Goal: Task Accomplishment & Management: Manage account settings

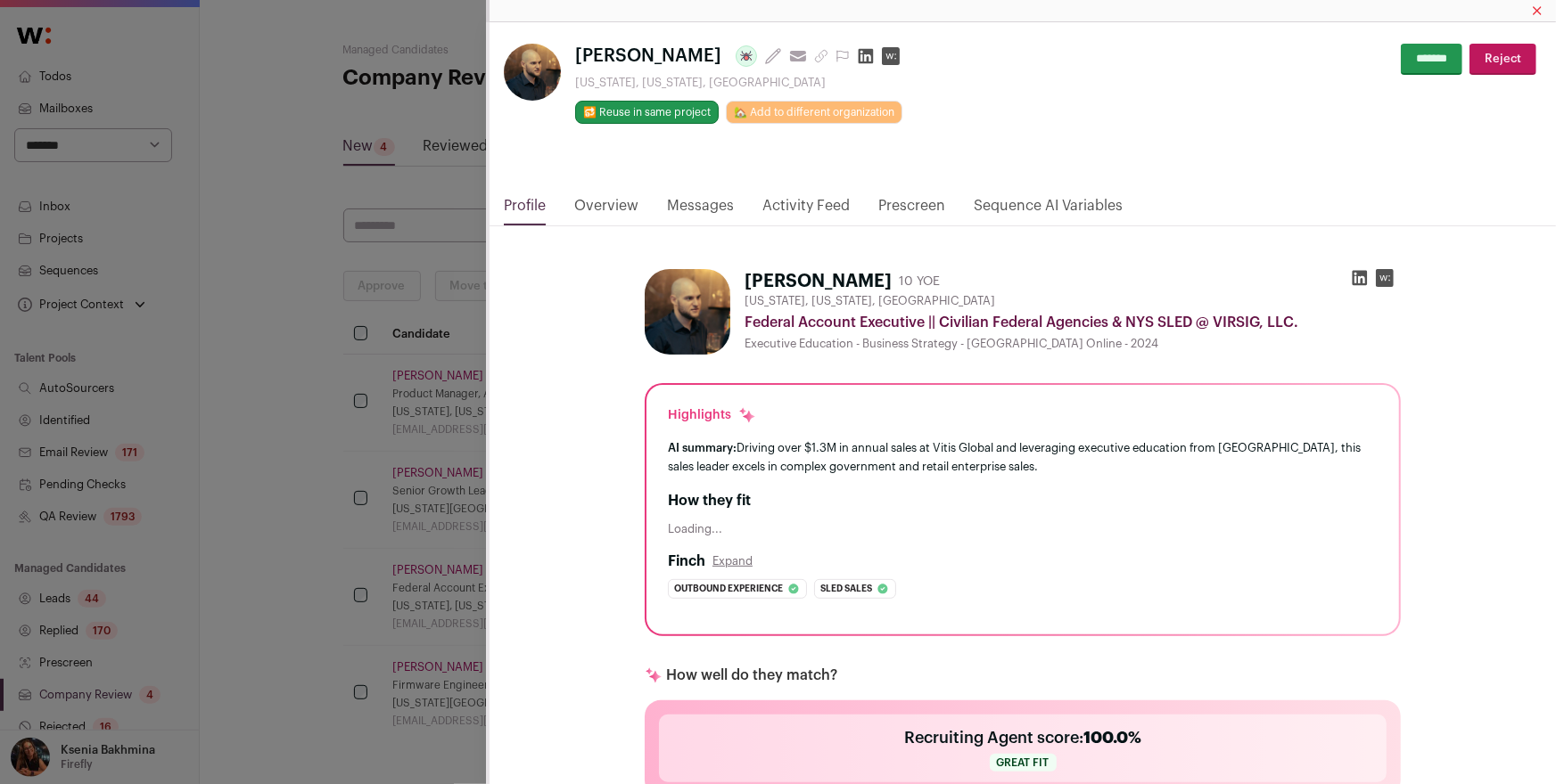
click at [96, 278] on div "[PERSON_NAME] Last update: [DATE] View most recent conversation in Front [US_ST…" at bounding box center [778, 392] width 1556 height 784
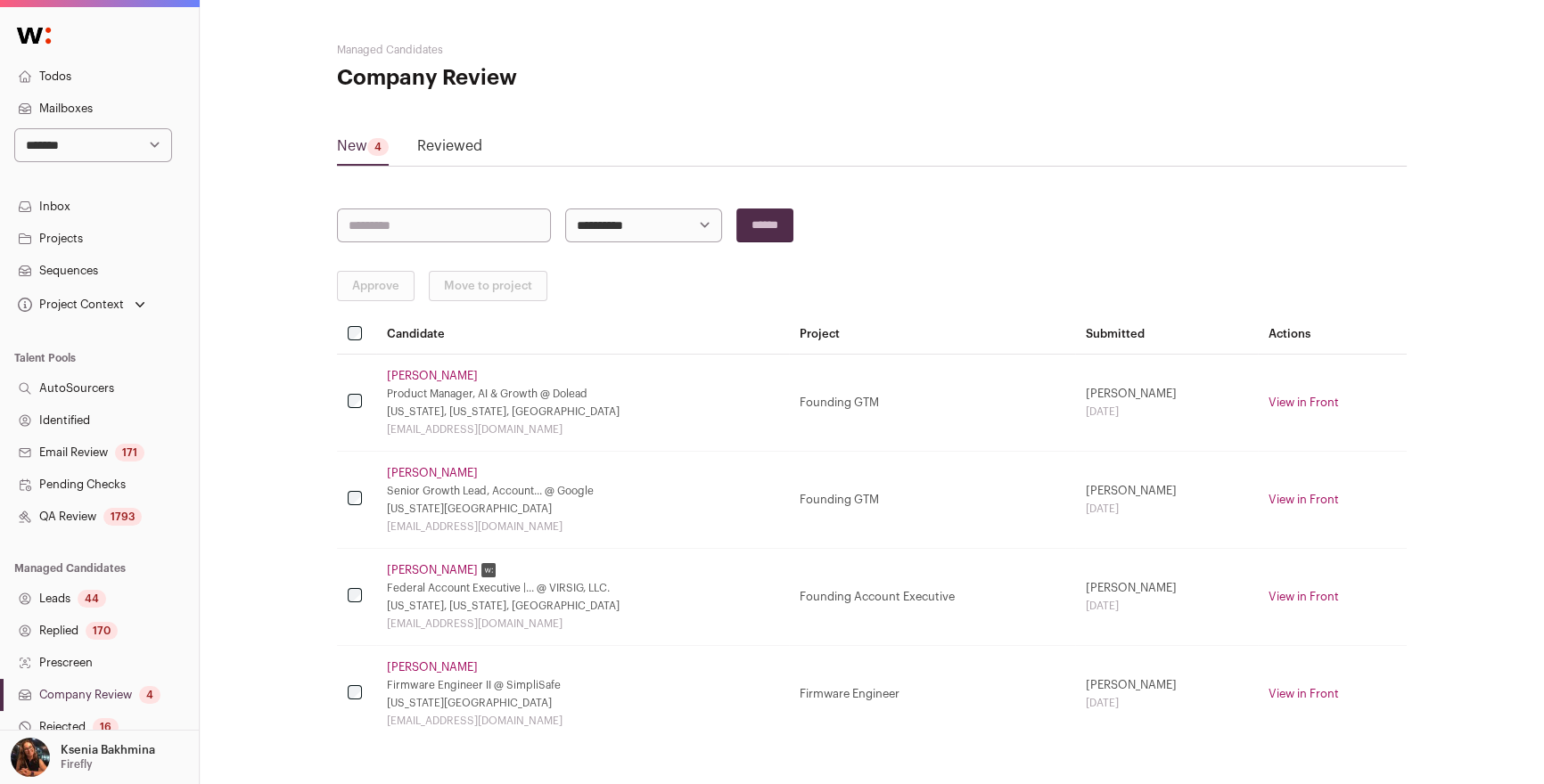
click at [62, 277] on link "Sequences" at bounding box center [99, 271] width 199 height 32
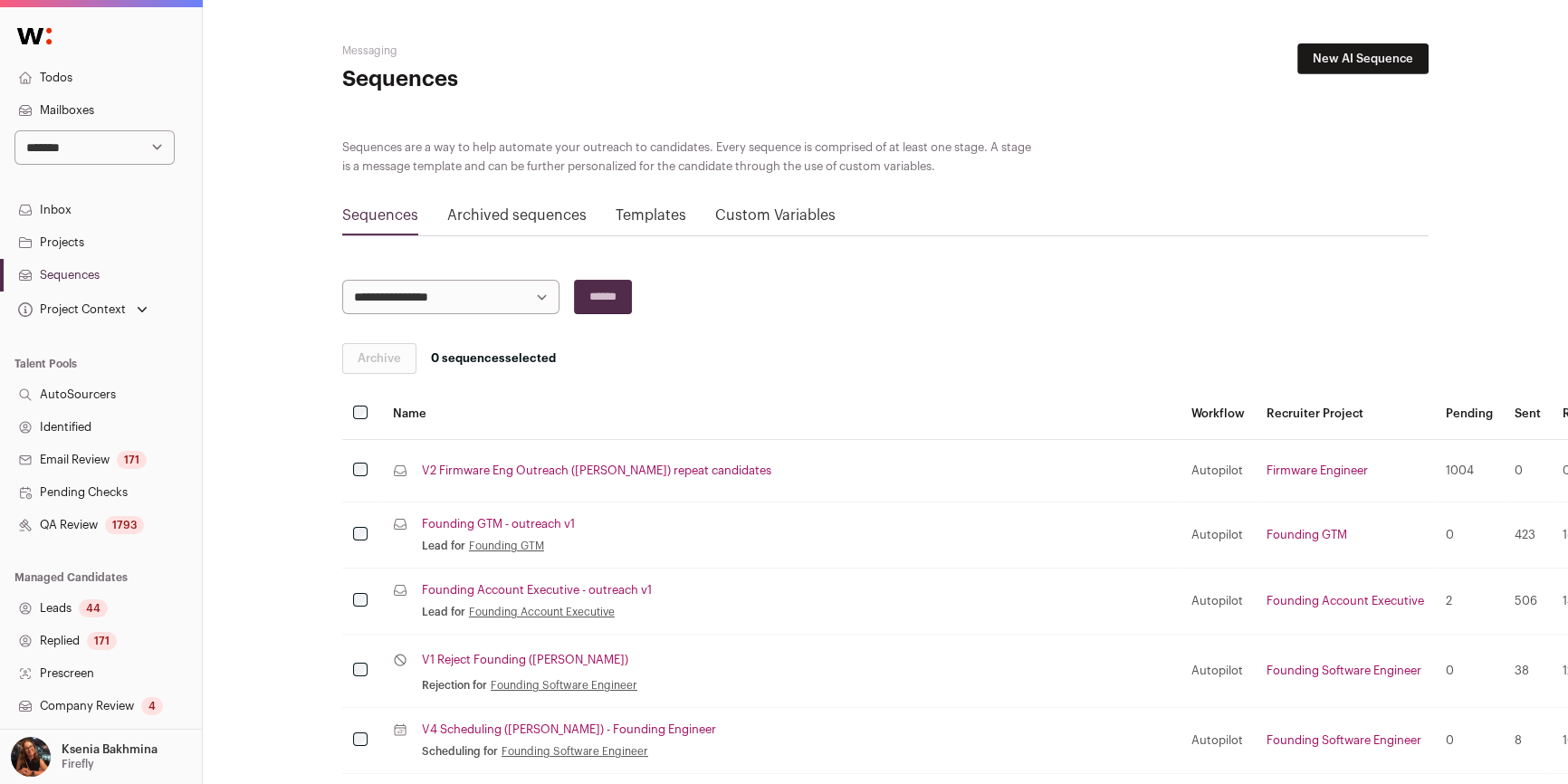
click at [84, 242] on link "Projects" at bounding box center [101, 242] width 202 height 33
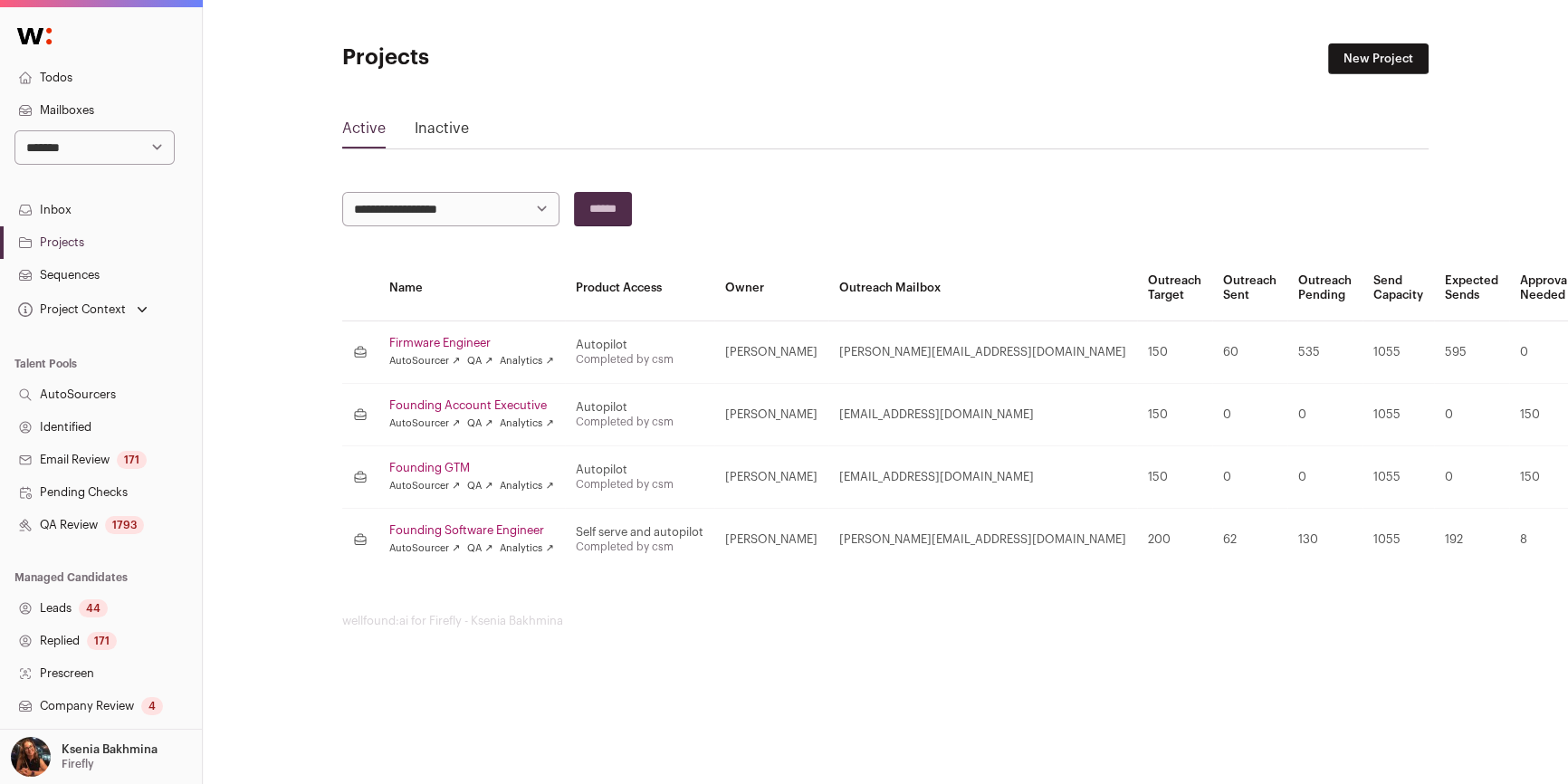
click at [89, 773] on div "Ksenia Bakhmina Firefly" at bounding box center [108, 756] width 96 height 39
click at [54, 706] on link "Admin" at bounding box center [122, 706] width 200 height 39
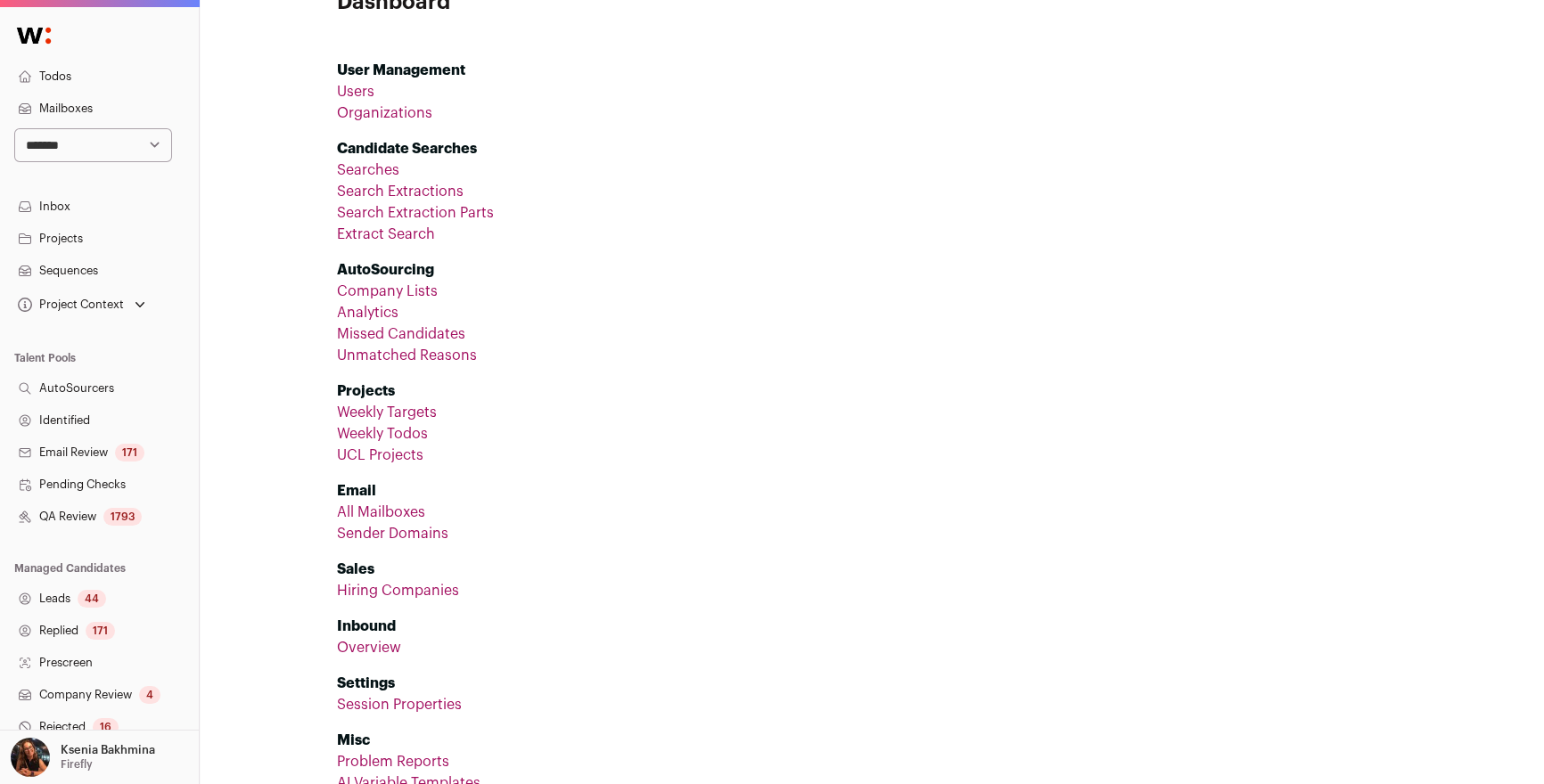
scroll to position [85, 0]
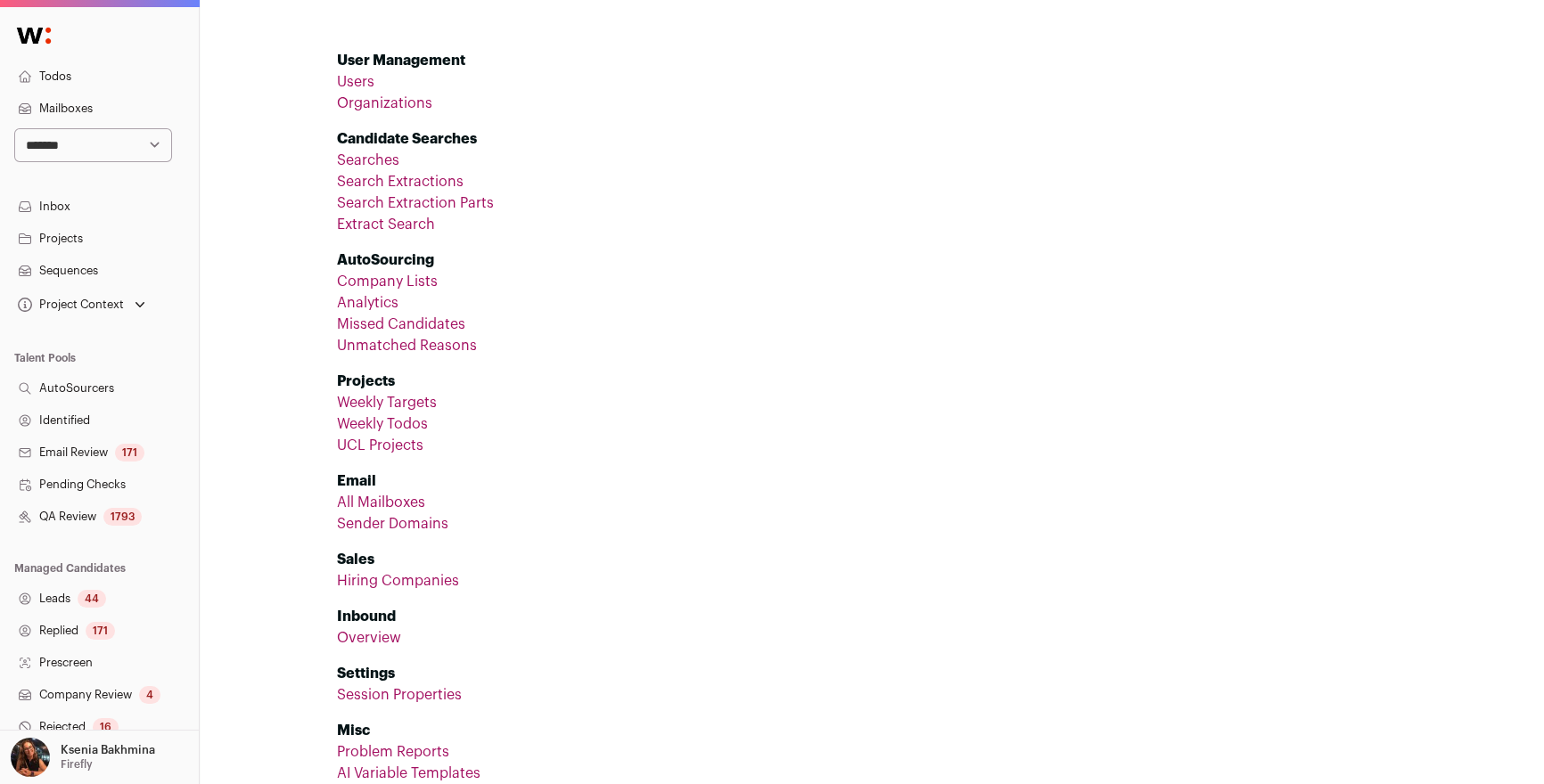
click at [410, 492] on li "All Mailboxes" at bounding box center [871, 503] width 1069 height 21
click at [401, 504] on link "All Mailboxes" at bounding box center [380, 503] width 88 height 15
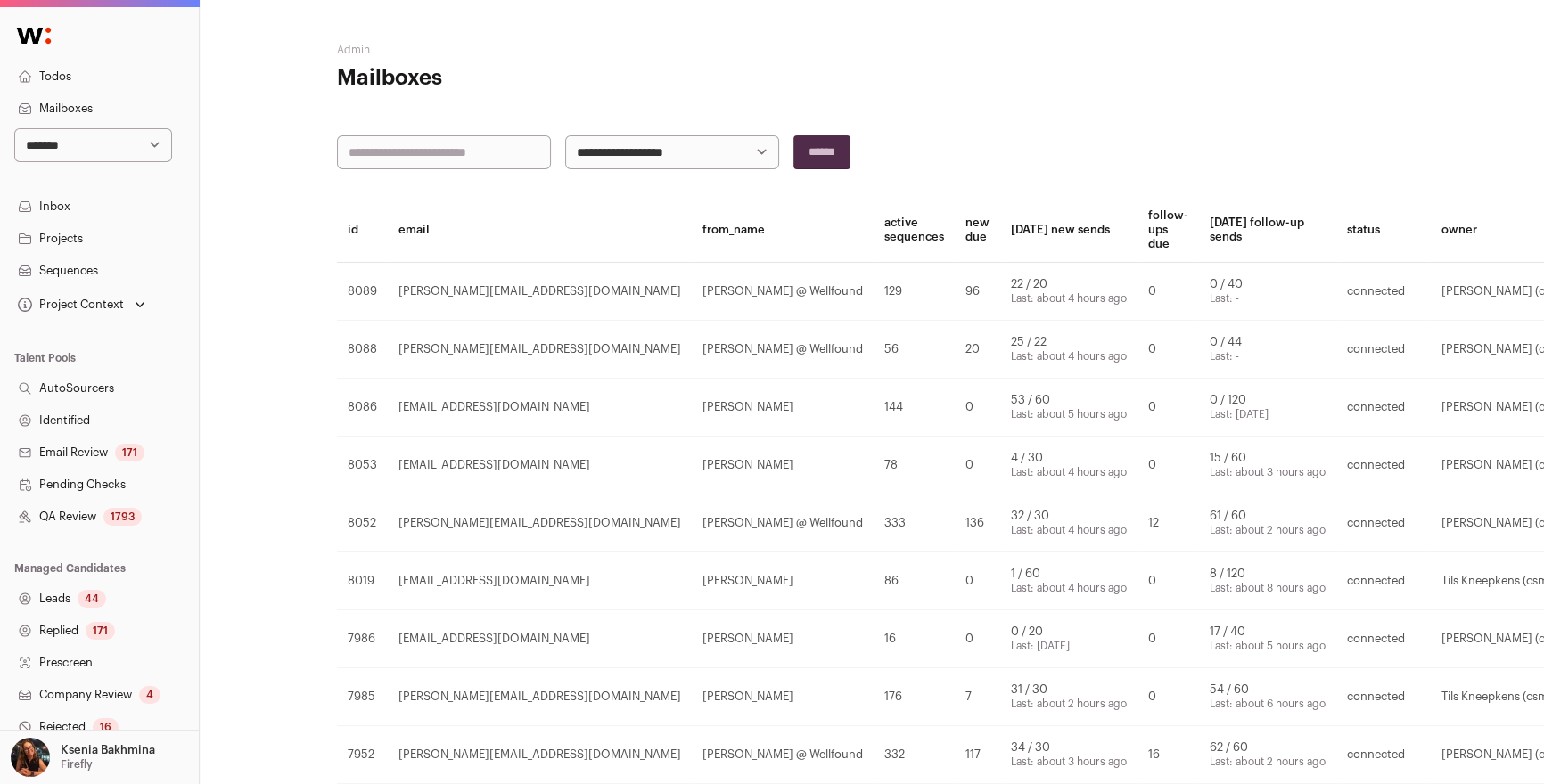
click at [416, 138] on input "text" at bounding box center [443, 152] width 214 height 34
type input "*******"
click at [794, 136] on input "******" at bounding box center [822, 152] width 57 height 34
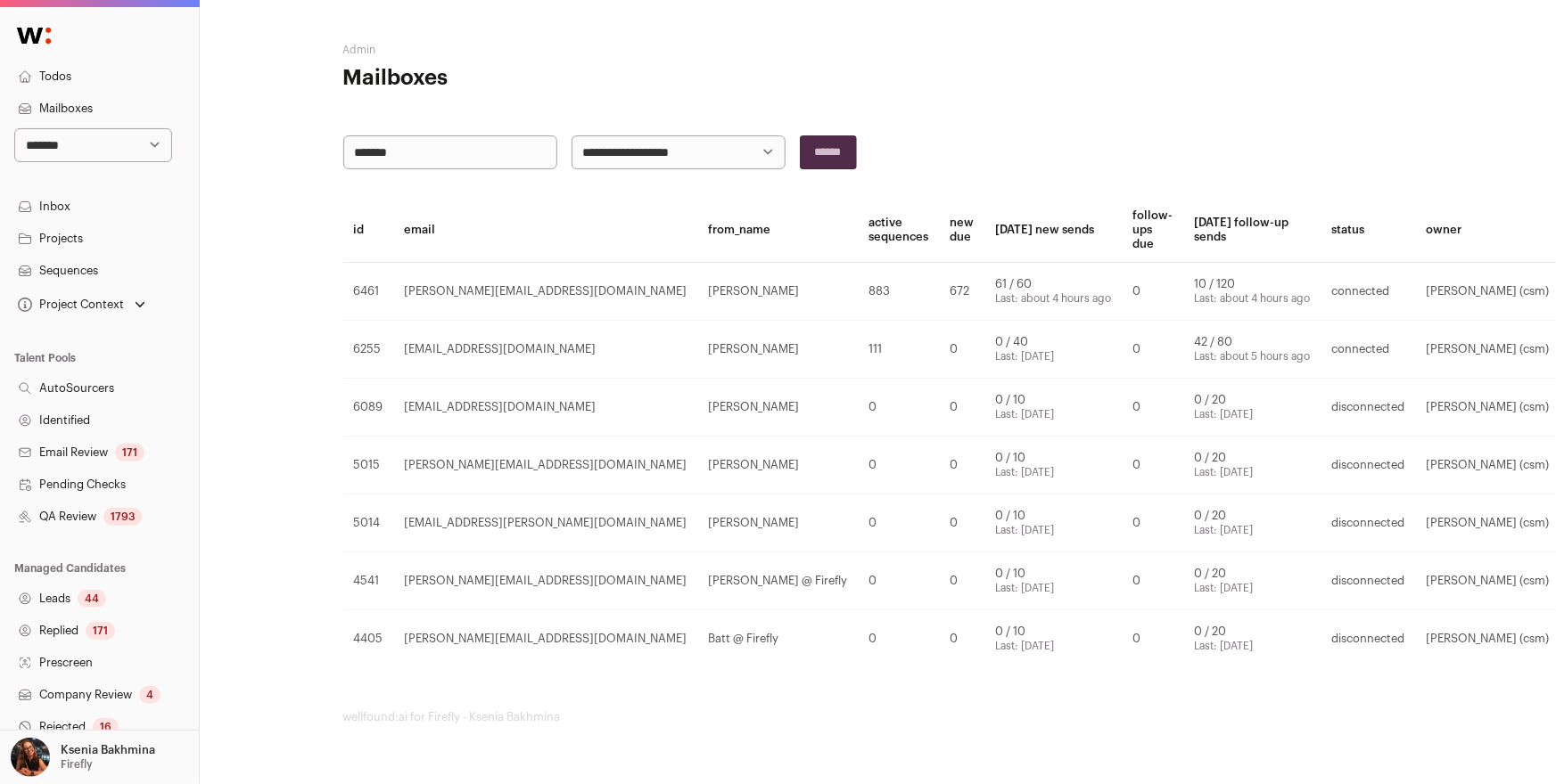
click at [1555, 290] on link "Edit" at bounding box center [1581, 291] width 20 height 12
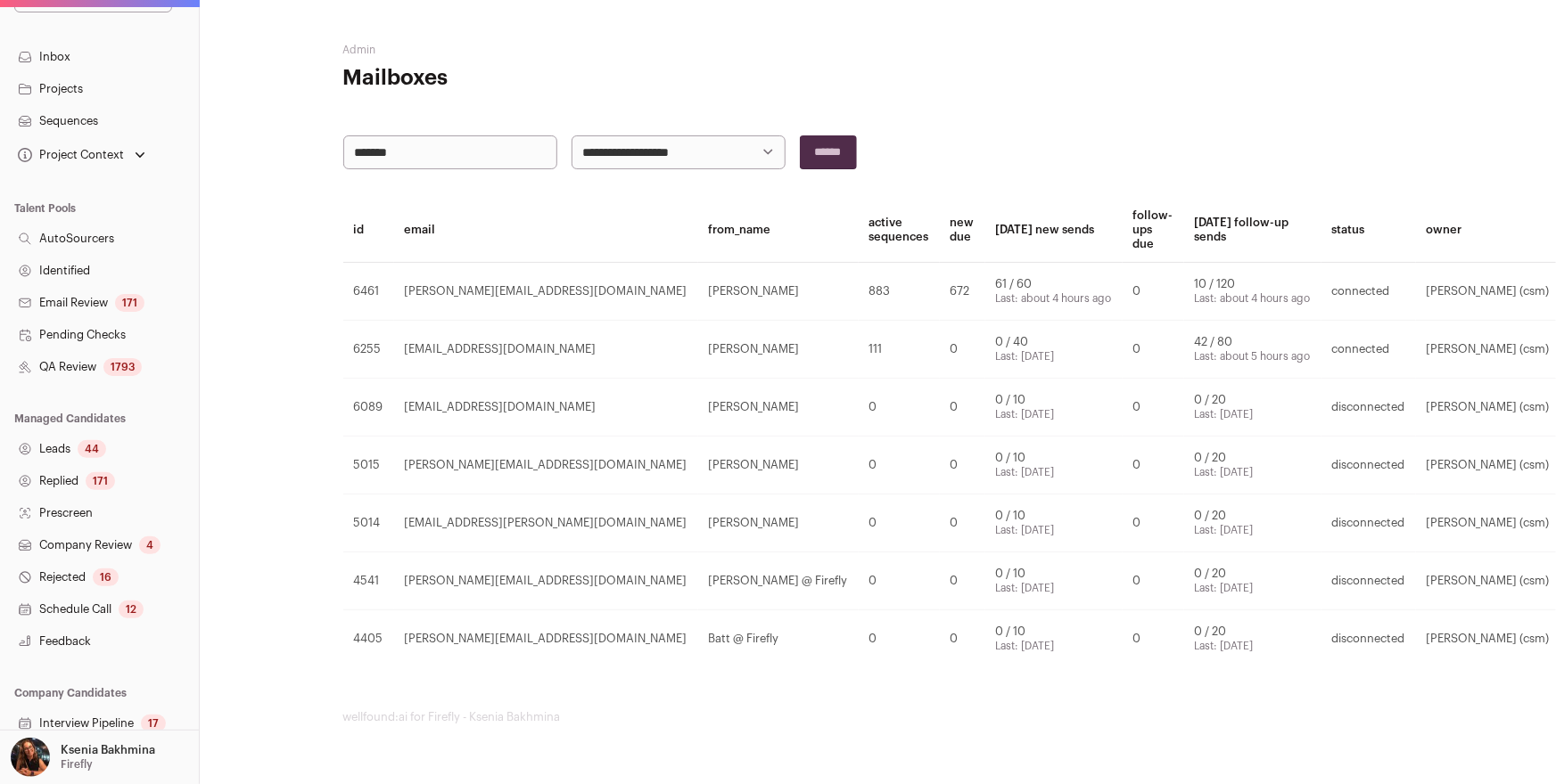
scroll to position [241, 0]
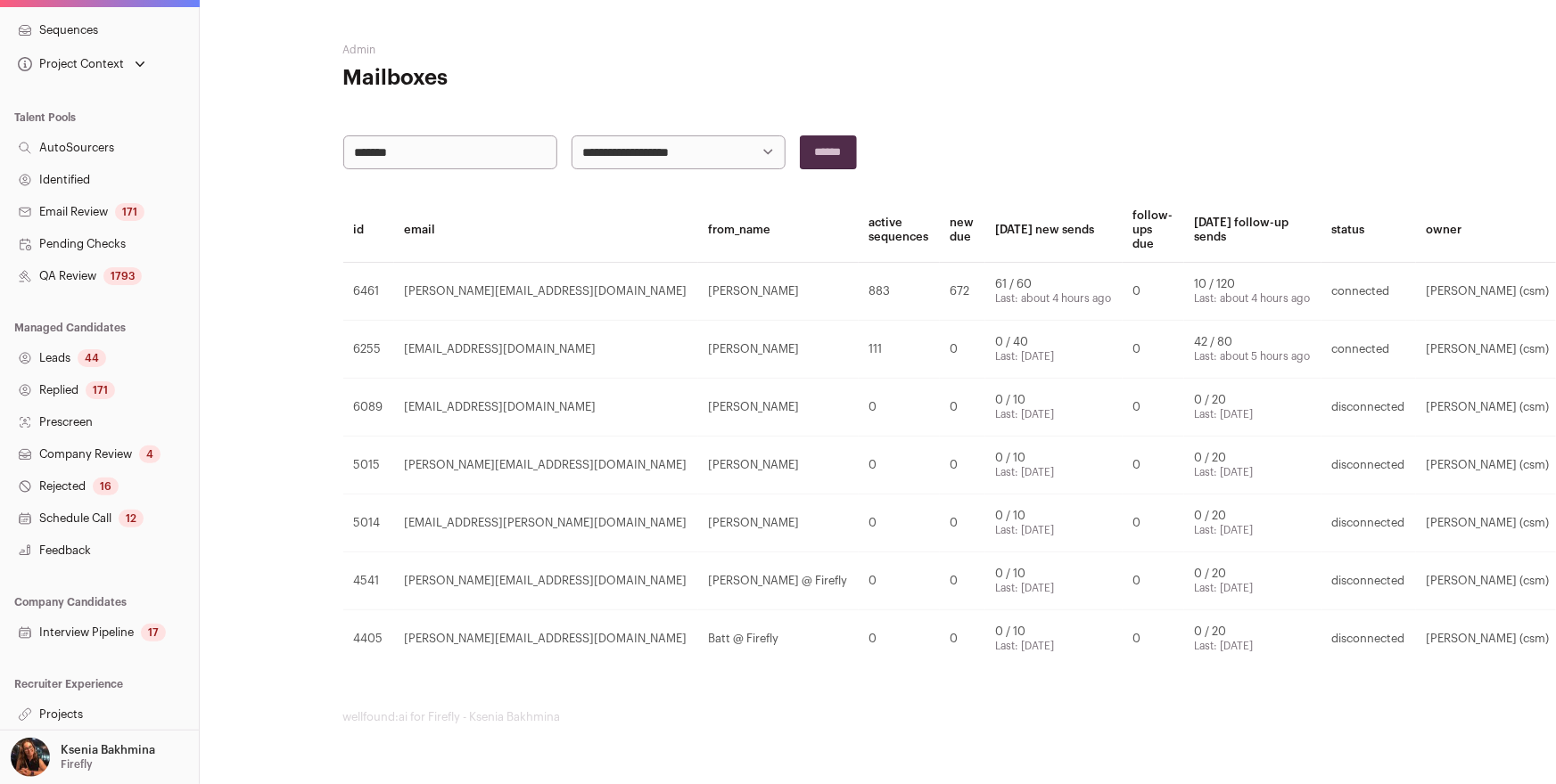
click at [43, 709] on link "Projects" at bounding box center [99, 714] width 199 height 32
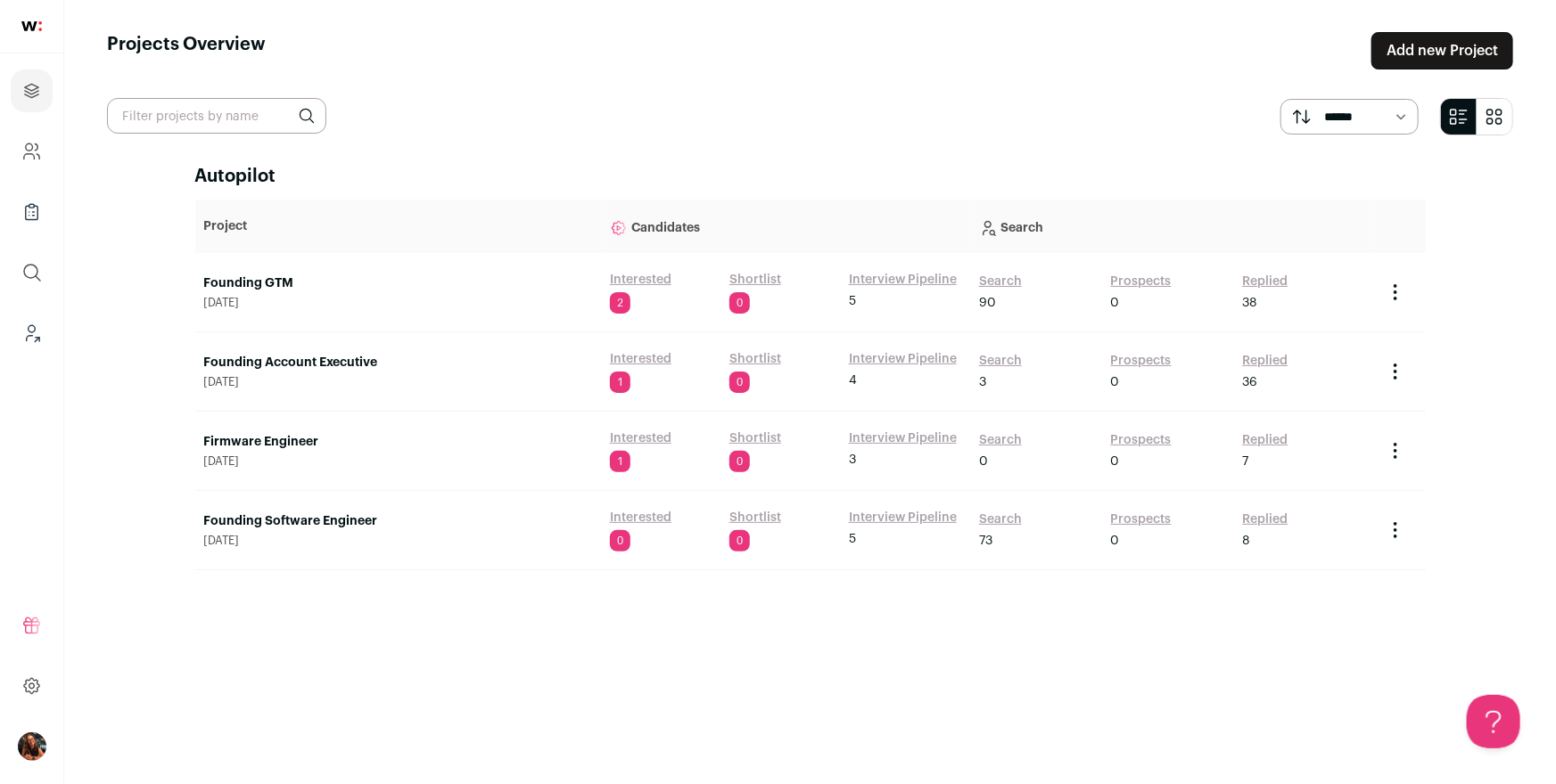
click at [258, 443] on link "Firmware Engineer" at bounding box center [398, 441] width 388 height 17
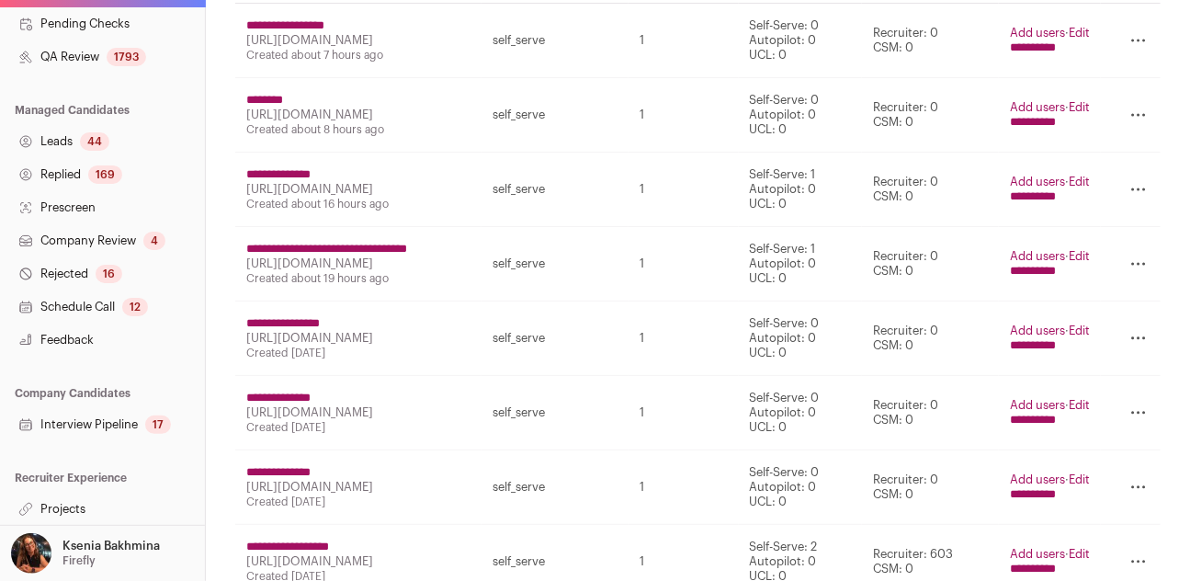
scroll to position [358, 0]
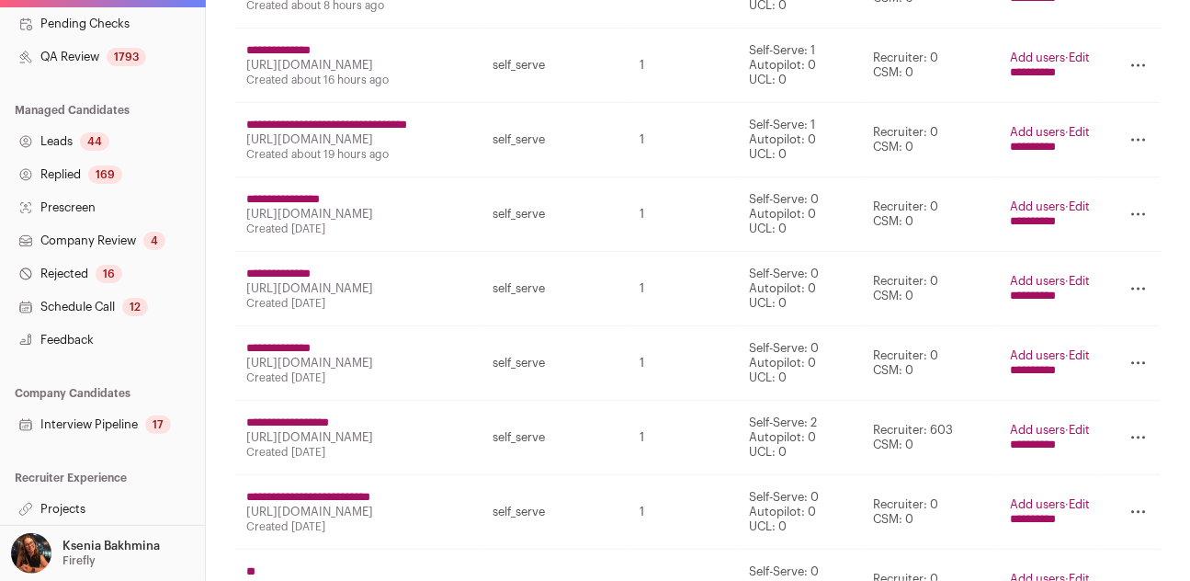
click at [68, 514] on link "Projects" at bounding box center [102, 508] width 205 height 33
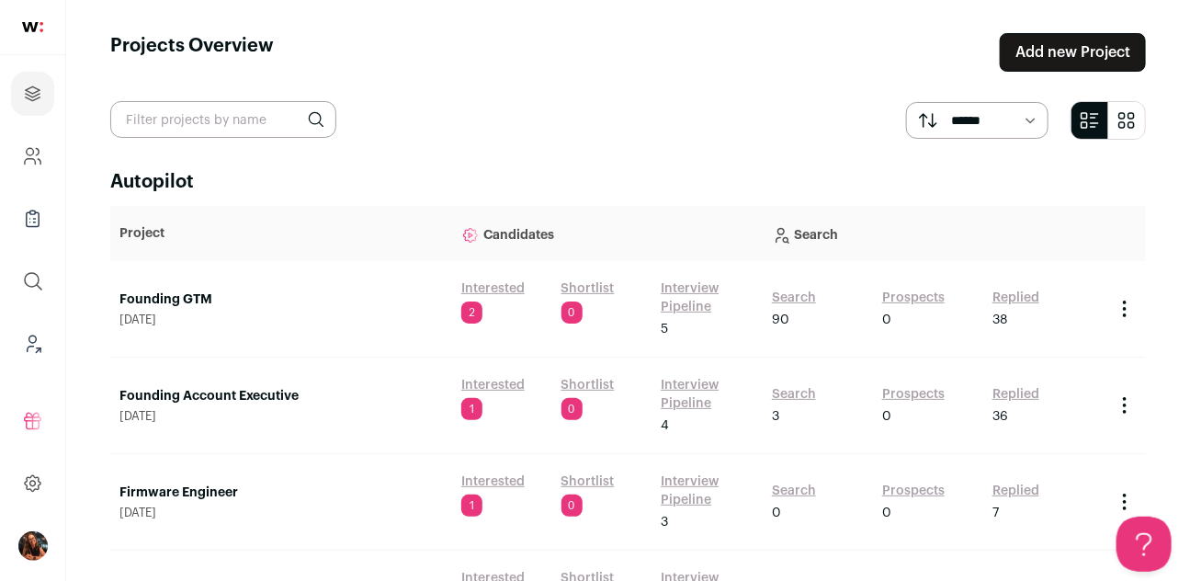
click at [183, 491] on link "Firmware Engineer" at bounding box center [280, 492] width 323 height 18
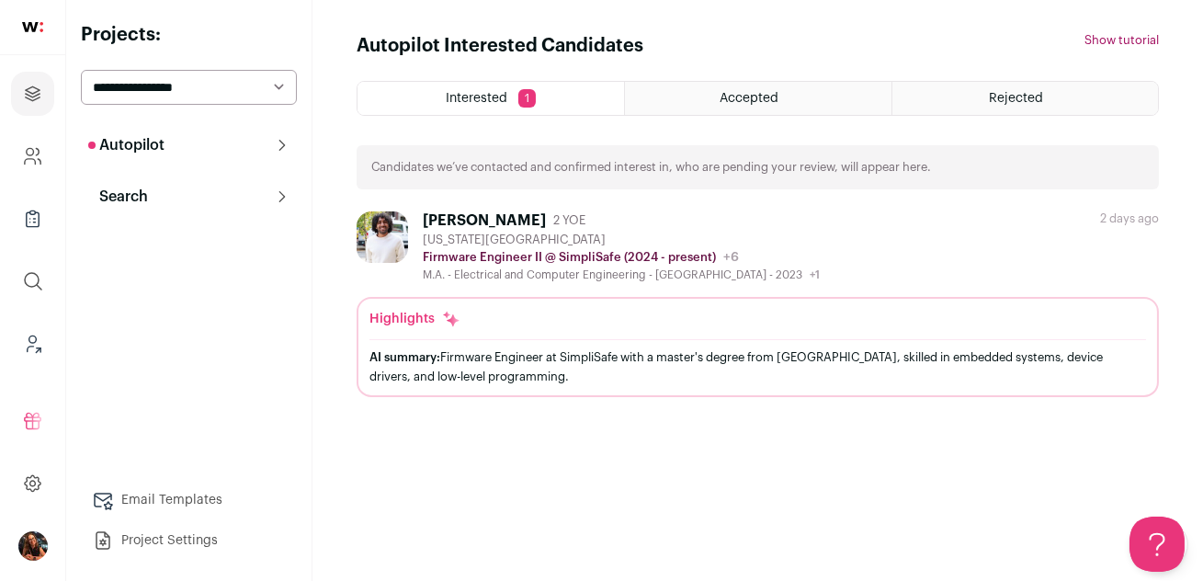
click at [148, 203] on button "Search" at bounding box center [189, 196] width 216 height 37
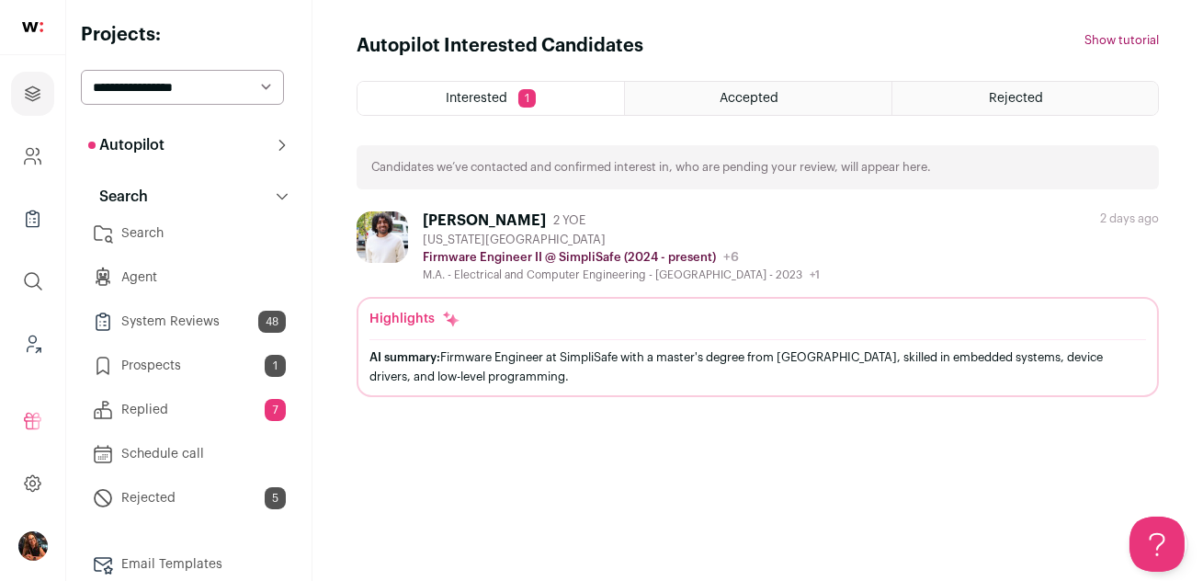
click at [160, 229] on link "Search" at bounding box center [189, 233] width 216 height 37
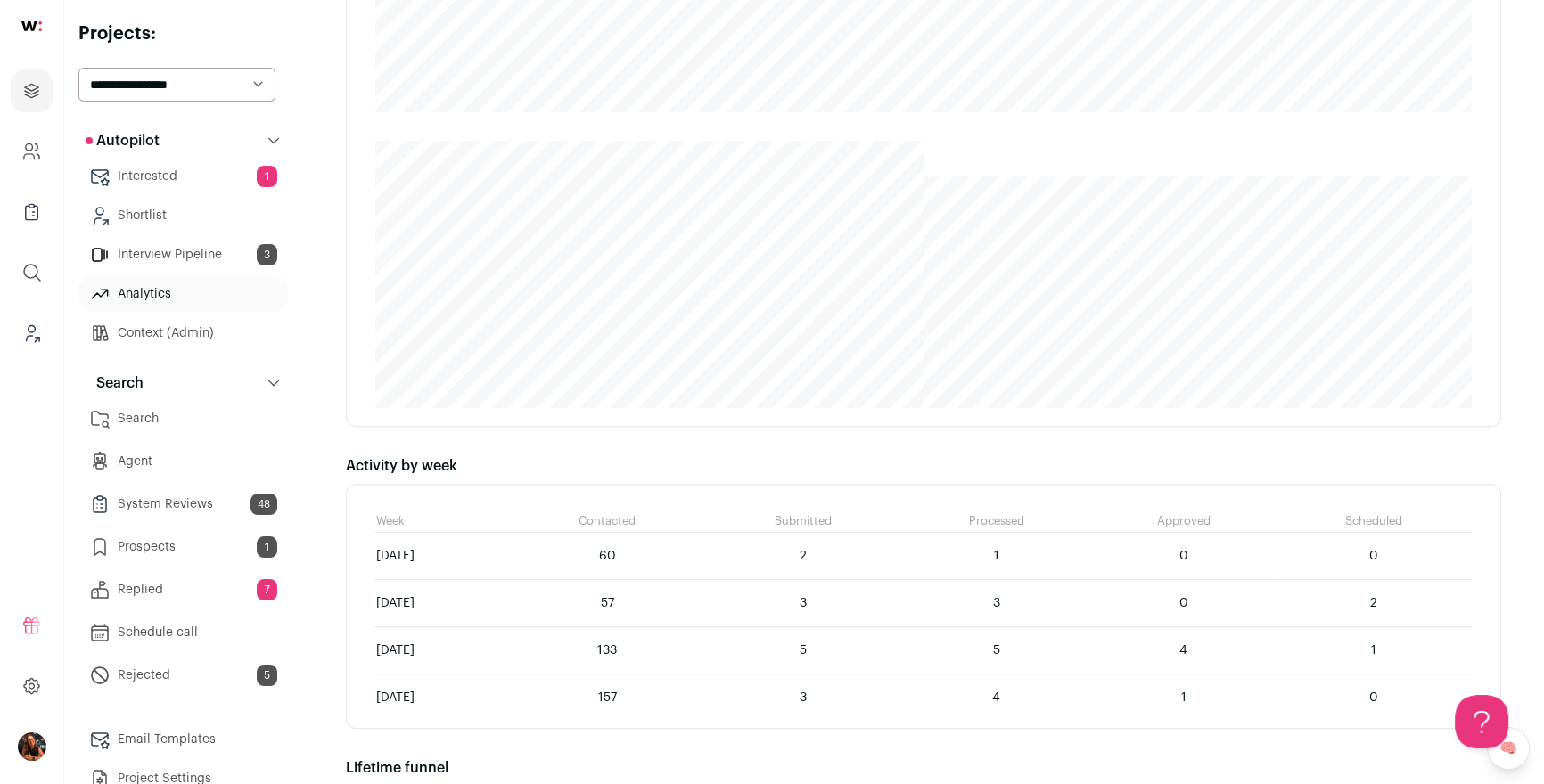
scroll to position [996, 0]
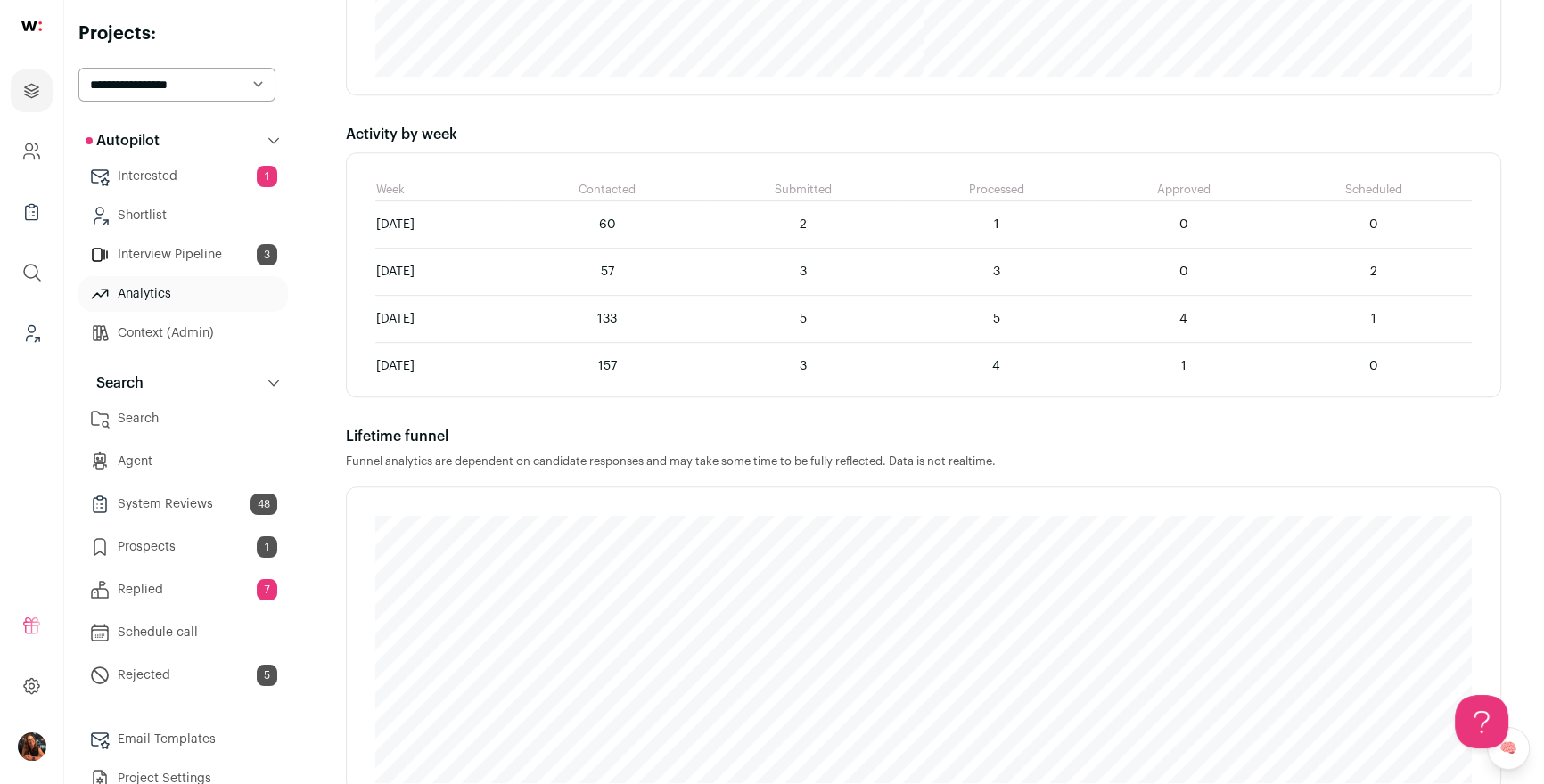
drag, startPoint x: 693, startPoint y: 215, endPoint x: 804, endPoint y: 225, distance: 111.4
click at [803, 225] on tr "September 22 60 2 1 0 0" at bounding box center [924, 225] width 1097 height 48
click at [804, 225] on td "2" at bounding box center [804, 225] width 196 height 48
